Goal: Transaction & Acquisition: Purchase product/service

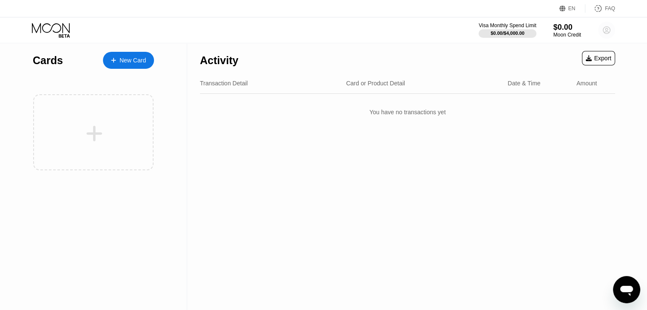
click at [606, 30] on icon at bounding box center [606, 30] width 5 height 5
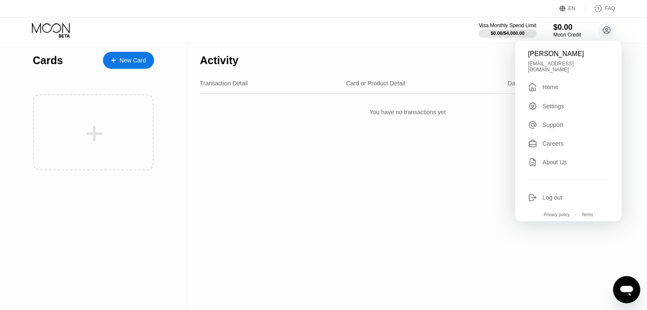
click at [553, 108] on div "[PERSON_NAME] [EMAIL_ADDRESS][DOMAIN_NAME]  Home Settings Support Careers Abou…" at bounding box center [568, 131] width 106 height 181
click at [549, 103] on div "Settings" at bounding box center [553, 106] width 22 height 7
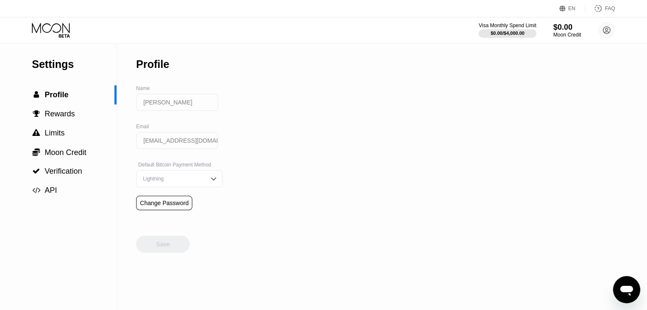
click at [168, 207] on div "Change Password" at bounding box center [164, 203] width 48 height 7
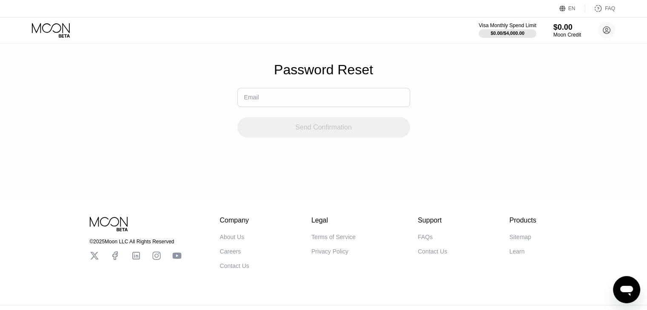
click at [294, 96] on input "text" at bounding box center [323, 97] width 173 height 19
click at [307, 102] on input "text" at bounding box center [323, 97] width 173 height 19
paste input "[EMAIL_ADDRESS][DOMAIN_NAME]"
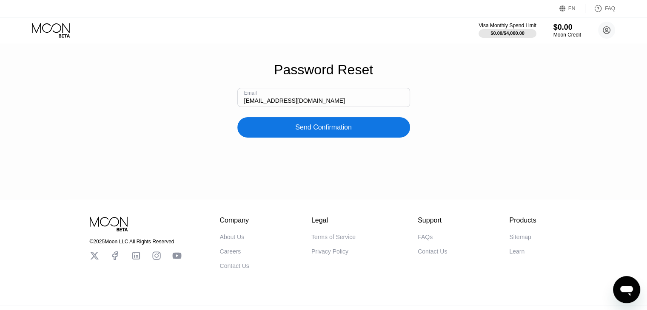
type input "[EMAIL_ADDRESS][DOMAIN_NAME]"
click at [319, 147] on div "Password Reset Email [EMAIL_ADDRESS][DOMAIN_NAME] Send Confirmation" at bounding box center [323, 100] width 647 height 200
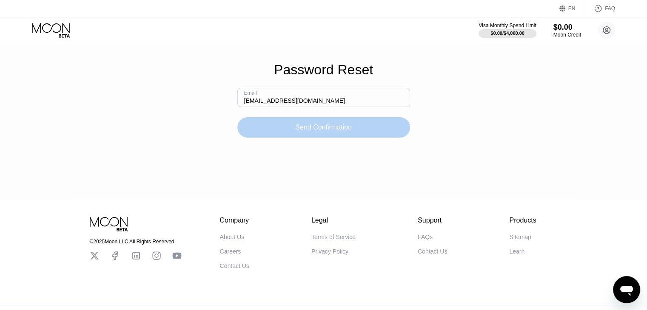
click at [316, 138] on div "Send Confirmation" at bounding box center [323, 127] width 173 height 20
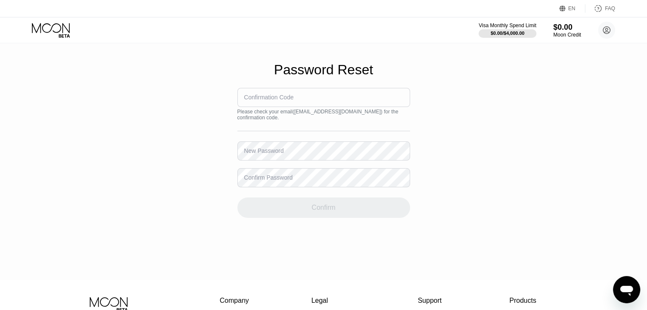
click at [264, 107] on input at bounding box center [323, 97] width 173 height 19
type input "186626"
click at [277, 154] on div "New Password" at bounding box center [264, 151] width 40 height 7
click at [275, 154] on div "New Password" at bounding box center [264, 151] width 40 height 7
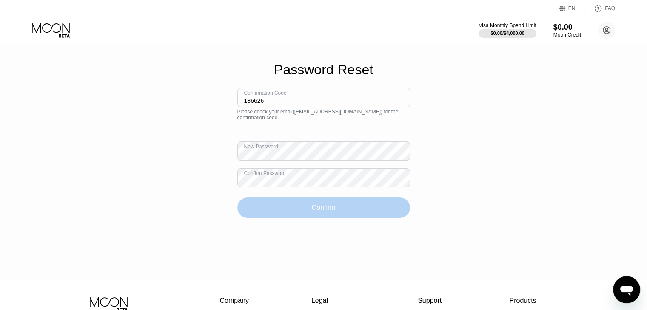
drag, startPoint x: 319, startPoint y: 220, endPoint x: 346, endPoint y: 231, distance: 29.0
click at [346, 231] on div "Password Reset Confirmation Code 186626 Please check your email ( [EMAIL_ADDRES…" at bounding box center [323, 140] width 647 height 280
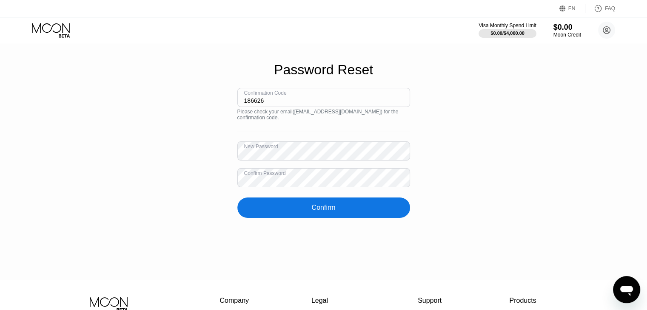
click at [327, 212] on div "Confirm" at bounding box center [323, 208] width 24 height 9
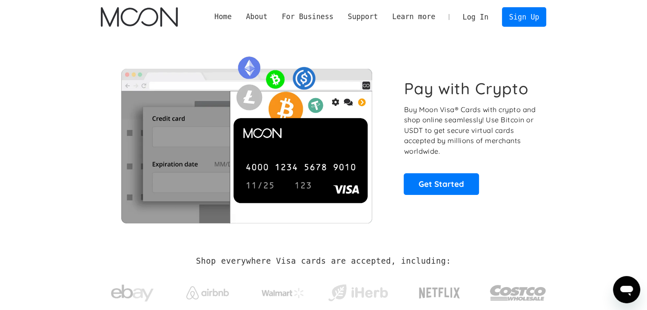
click at [470, 15] on link "Log In" at bounding box center [475, 17] width 40 height 19
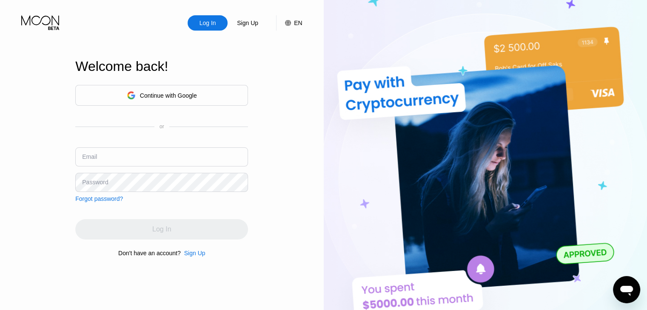
type input "186626"
click at [163, 240] on div "Log In" at bounding box center [161, 229] width 173 height 20
click at [205, 24] on div "Log In" at bounding box center [208, 23] width 18 height 9
click at [145, 233] on div "Log In" at bounding box center [161, 229] width 173 height 20
click at [120, 161] on input "186626" at bounding box center [161, 157] width 173 height 19
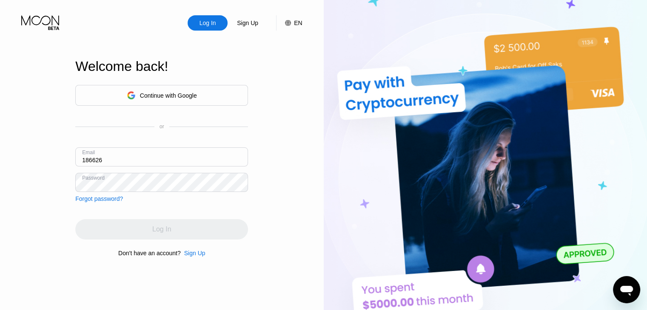
click at [120, 161] on input "186626" at bounding box center [161, 157] width 173 height 19
click at [70, 175] on div "Log In Sign Up EN Language Select an item Save Welcome back! Continue with Goog…" at bounding box center [162, 171] width 324 height 342
click at [96, 167] on div "Email F" at bounding box center [161, 161] width 173 height 26
click at [94, 163] on input "F" at bounding box center [161, 157] width 173 height 19
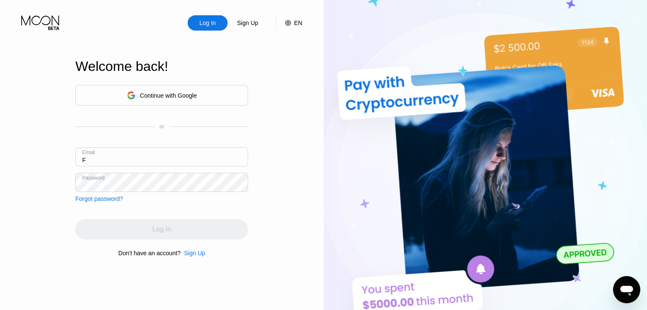
paste input "[EMAIL_ADDRESS][DOMAIN_NAME]"
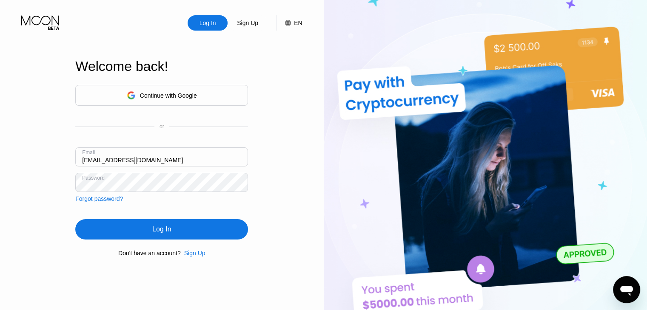
type input "[EMAIL_ADDRESS][DOMAIN_NAME]"
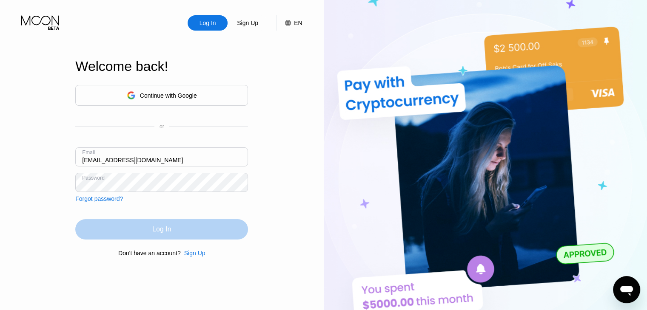
click at [169, 236] on div "Log In" at bounding box center [161, 229] width 173 height 20
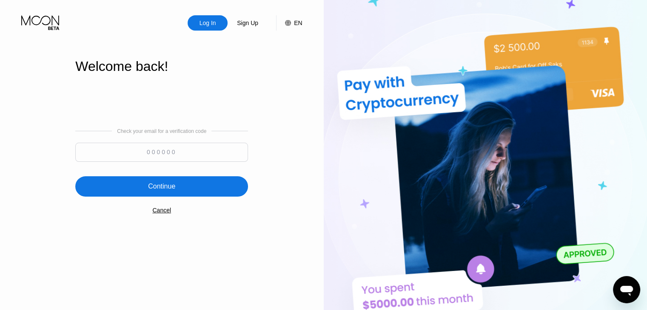
click at [165, 152] on input at bounding box center [161, 152] width 173 height 19
type input "933644"
click at [167, 186] on div "Continue" at bounding box center [161, 186] width 27 height 9
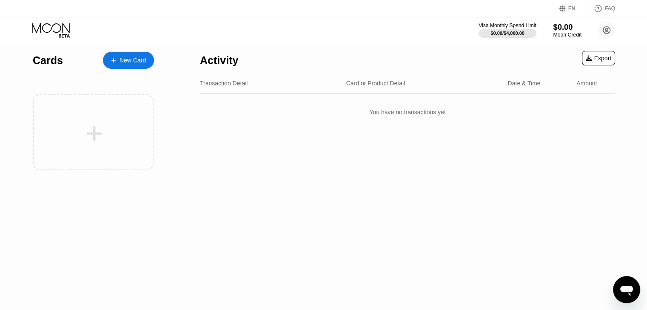
click at [574, 35] on div "Moon Credit" at bounding box center [567, 35] width 28 height 6
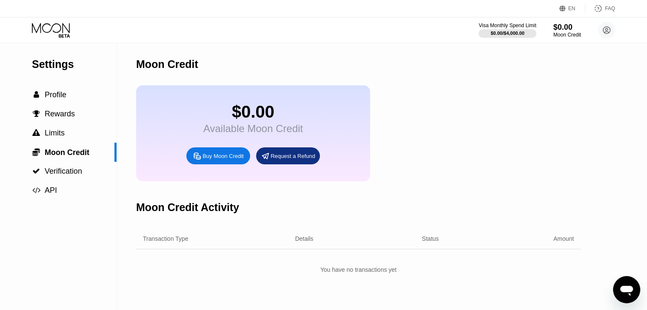
click at [242, 160] on div "Buy Moon Credit" at bounding box center [222, 156] width 41 height 7
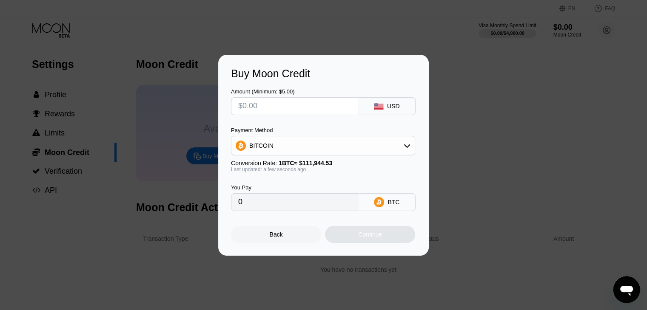
click at [332, 108] on input "text" at bounding box center [294, 106] width 113 height 17
type input "$1"
type input "0.00000894"
type input "$11"
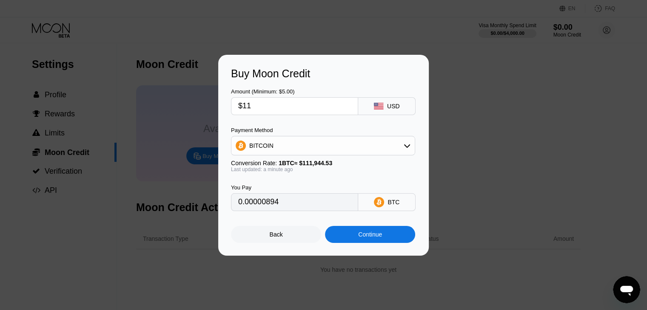
type input "0.00009827"
type input "$1"
type input "0.00000894"
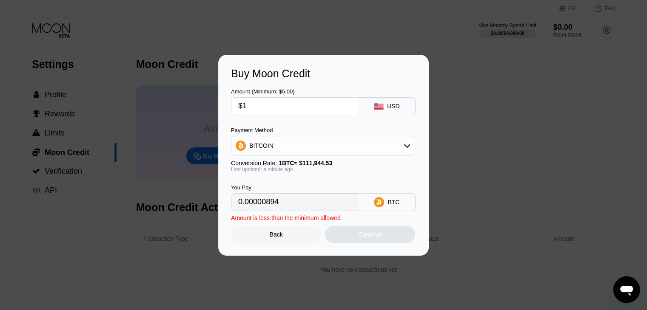
type input "$12"
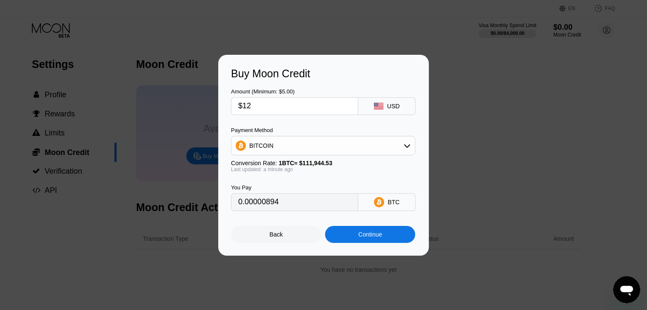
type input "0.00010720"
type input "$120"
type input "0.00107196"
type input "$12"
type input "0.00010720"
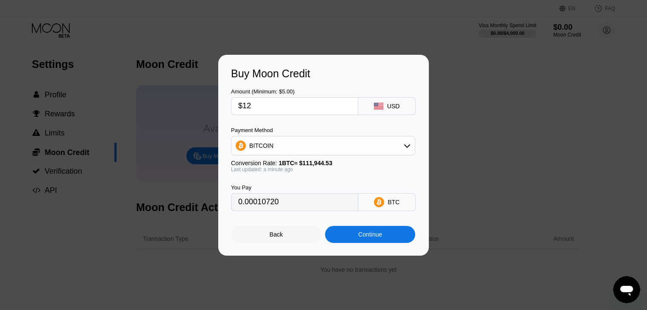
type input "$1"
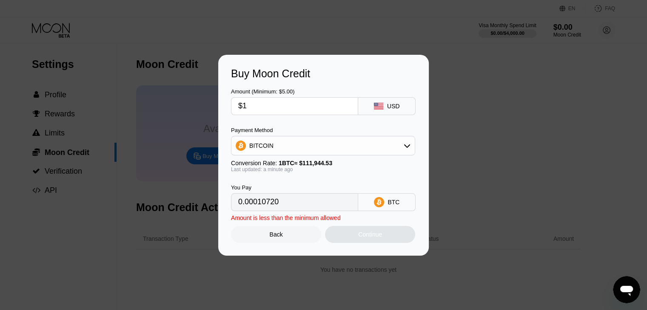
type input "0.00000894"
type input "$155"
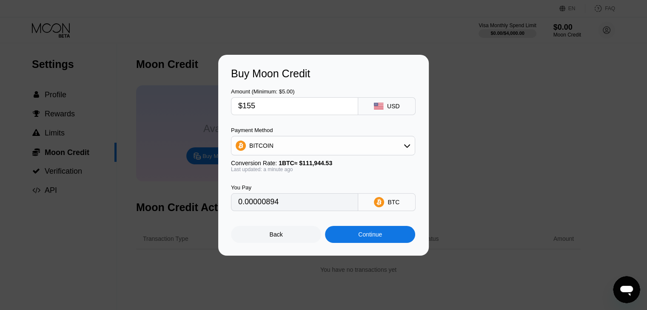
type input "0.00138462"
type input "$155"
click at [367, 238] on div "Continue" at bounding box center [370, 234] width 24 height 7
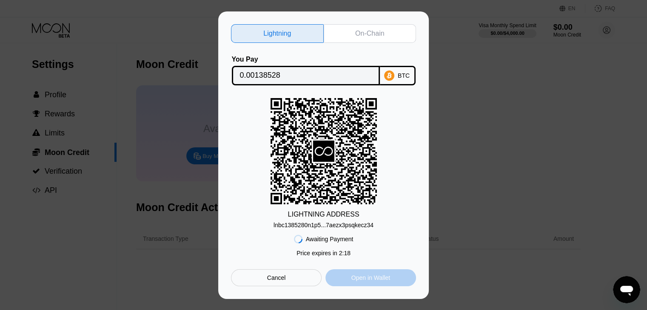
click at [371, 279] on div "Open in Wallet" at bounding box center [370, 278] width 39 height 8
click at [350, 285] on div "Open in Wallet" at bounding box center [370, 278] width 91 height 17
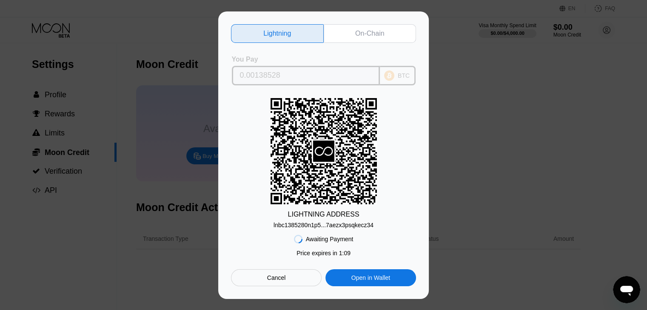
click at [399, 79] on div "BTC" at bounding box center [398, 76] width 36 height 20
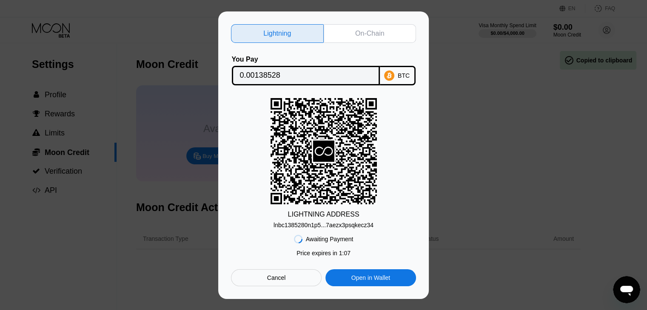
click at [399, 79] on div "BTC" at bounding box center [398, 76] width 36 height 20
click at [381, 30] on div "On-Chain" at bounding box center [369, 33] width 29 height 9
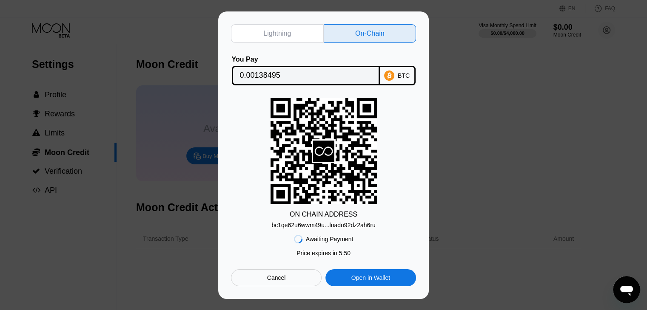
click at [279, 280] on div "Cancel" at bounding box center [276, 278] width 19 height 8
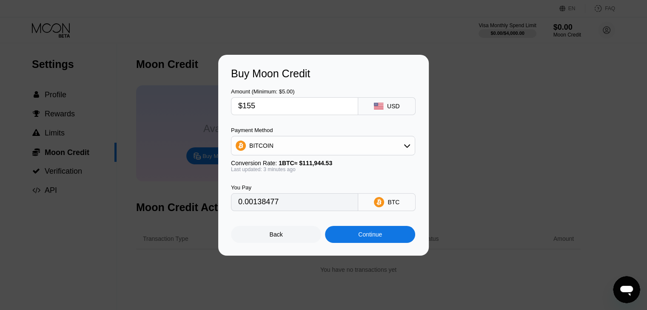
type input "0.00138477"
click at [282, 235] on div "Back" at bounding box center [276, 234] width 90 height 17
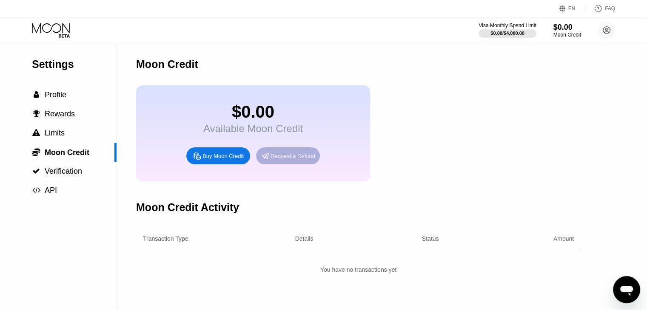
click at [300, 160] on div "Request a Refund" at bounding box center [292, 156] width 45 height 7
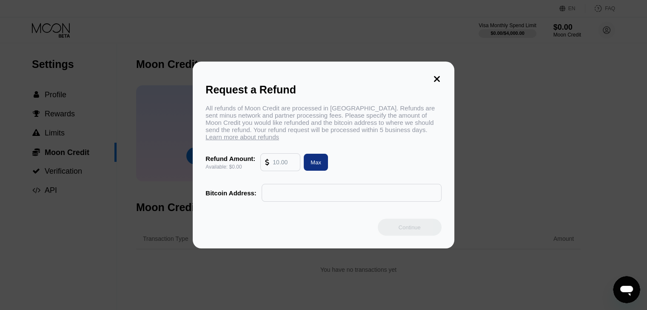
click at [287, 167] on input "text" at bounding box center [284, 162] width 23 height 17
click at [436, 74] on icon at bounding box center [436, 78] width 9 height 9
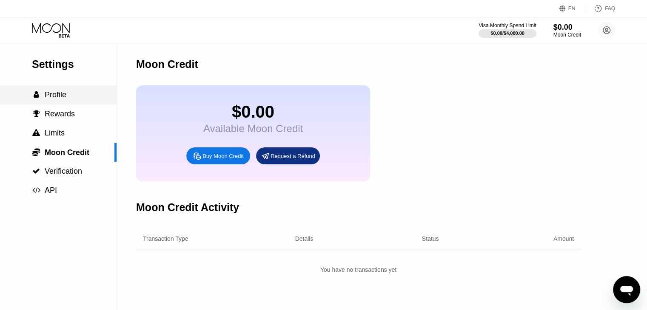
click at [60, 99] on span "Profile" at bounding box center [56, 95] width 22 height 9
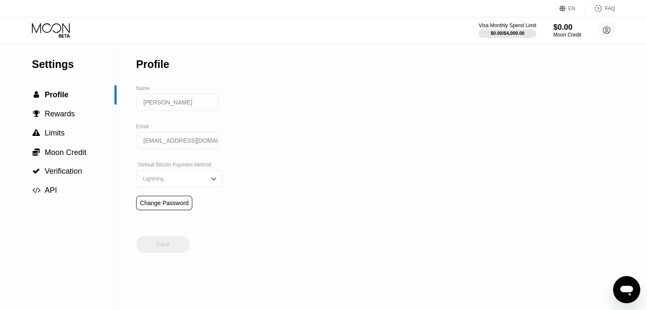
click at [201, 120] on div "[PERSON_NAME]" at bounding box center [177, 107] width 82 height 26
